Goal: Task Accomplishment & Management: Manage account settings

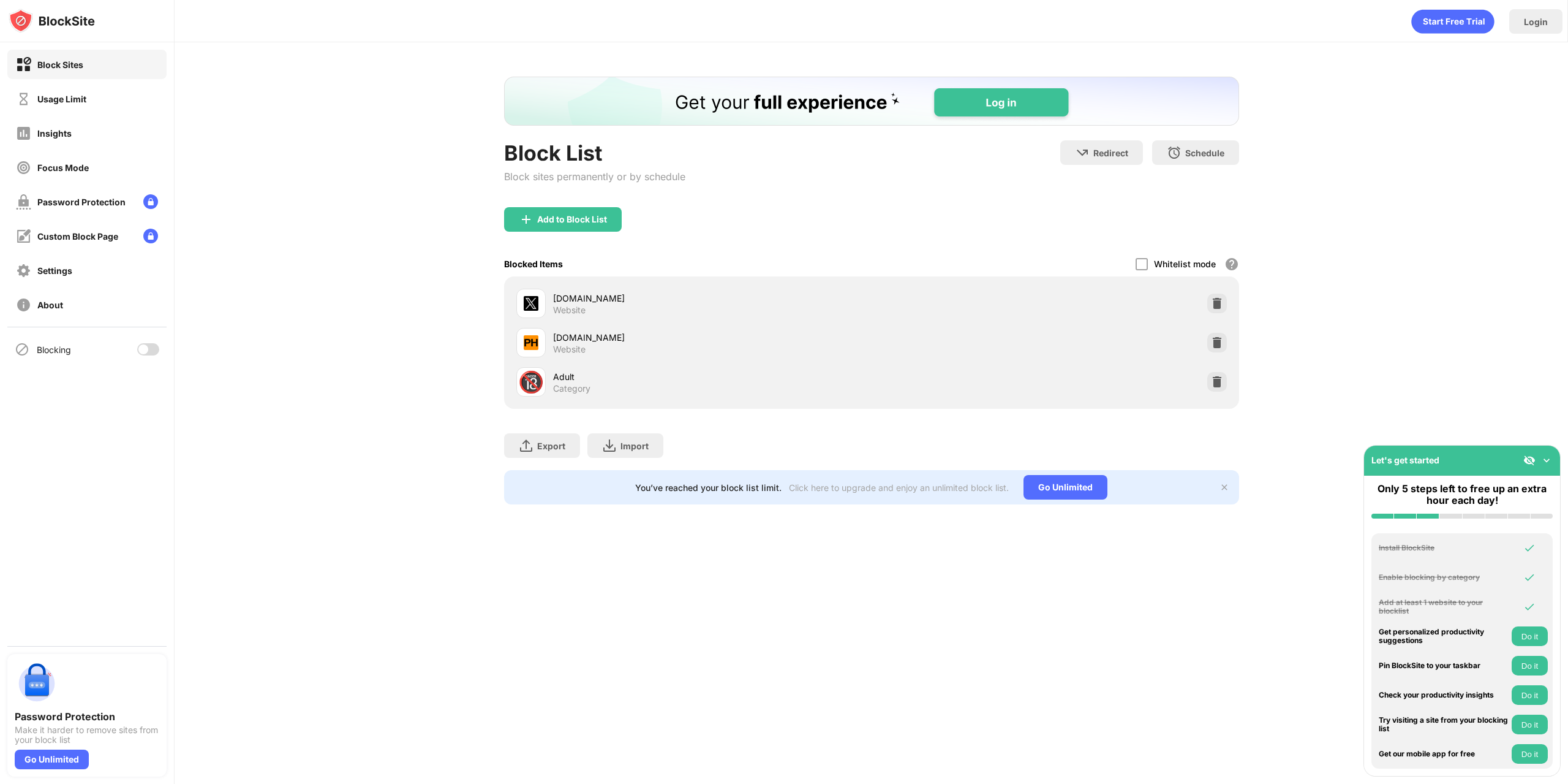
click at [158, 353] on div at bounding box center [148, 349] width 22 height 12
click at [138, 348] on div at bounding box center [148, 349] width 22 height 12
click at [144, 348] on div at bounding box center [143, 349] width 10 height 10
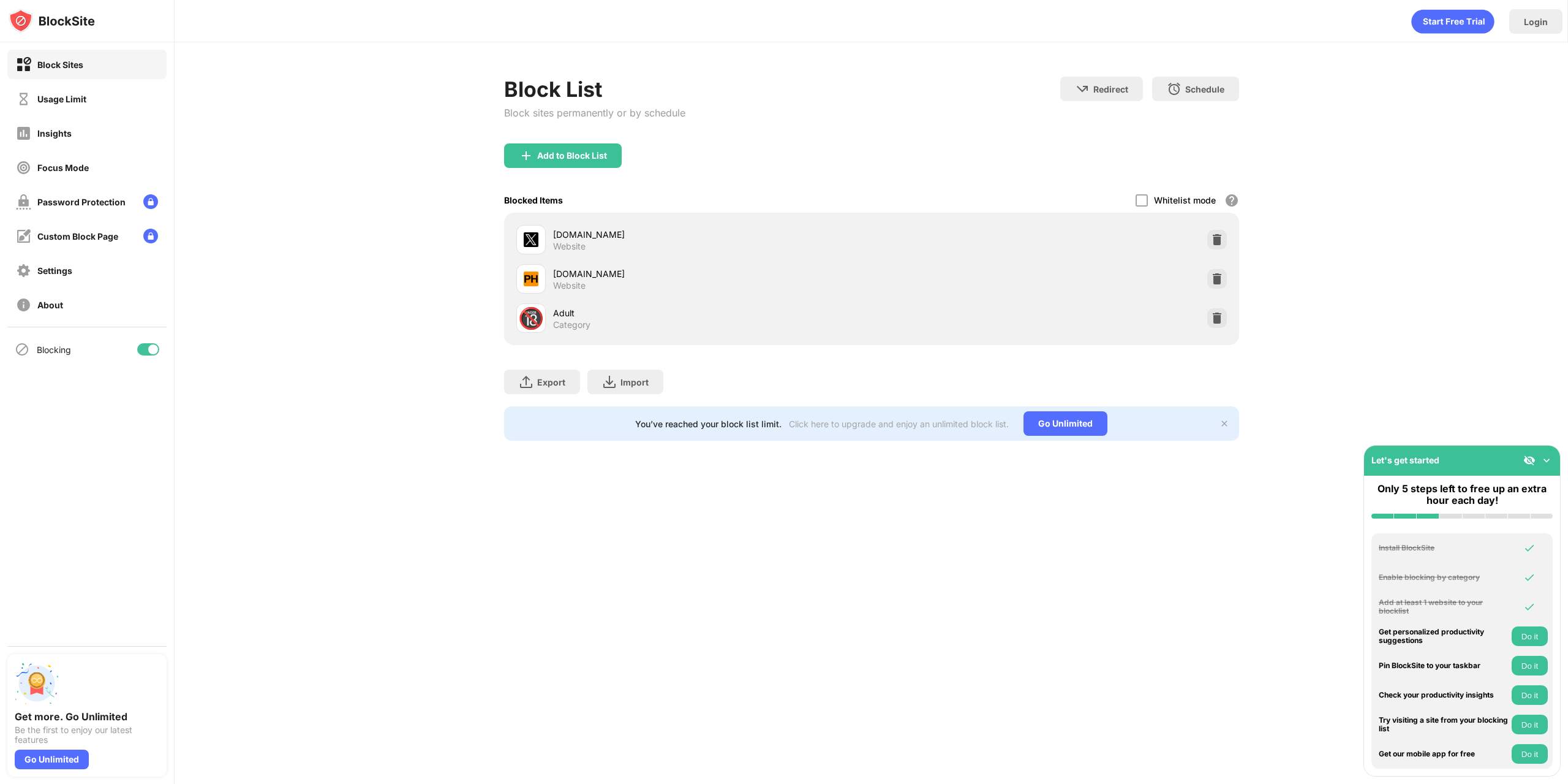
click at [150, 350] on div at bounding box center [153, 349] width 10 height 10
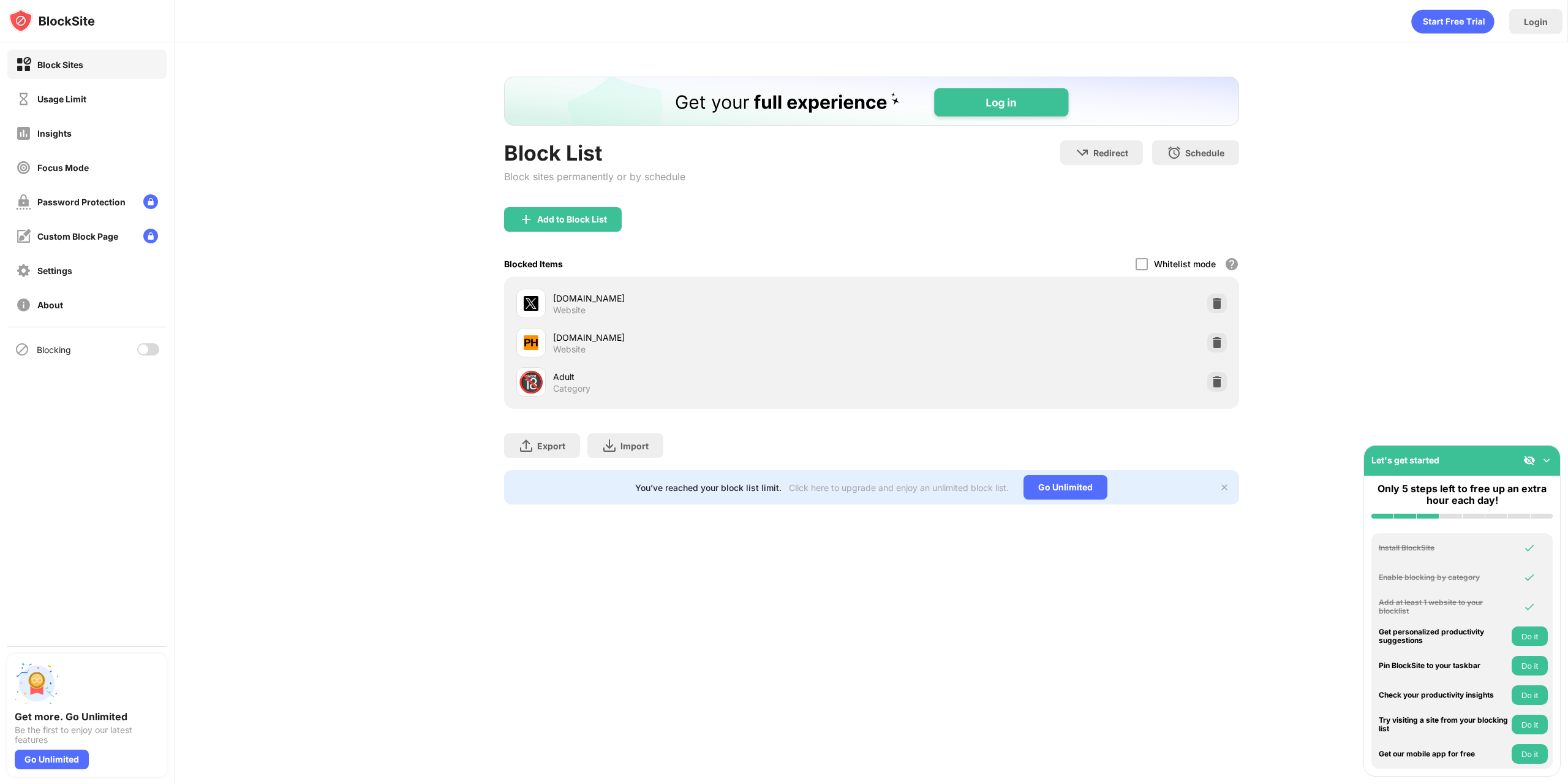
click at [141, 352] on div at bounding box center [143, 349] width 10 height 10
